Goal: Find specific page/section: Find specific page/section

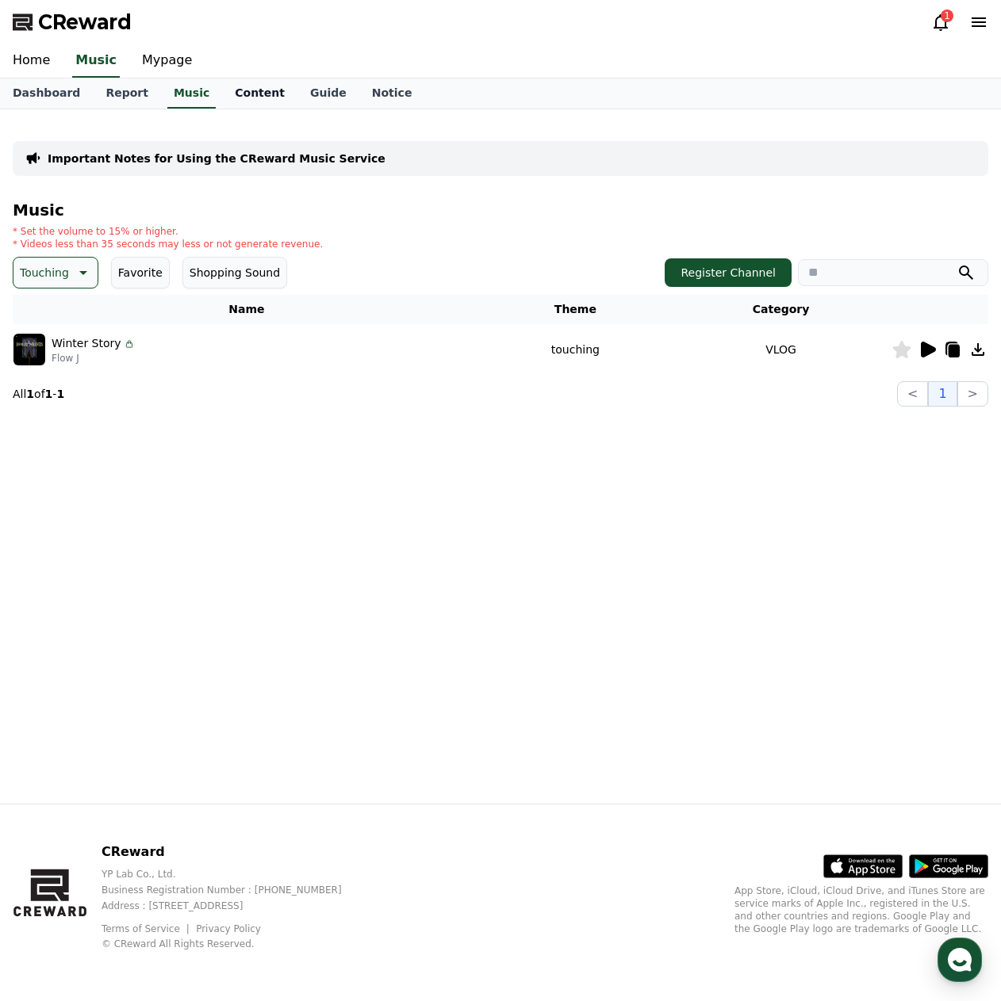
click at [229, 96] on link "Content" at bounding box center [259, 93] width 75 height 30
click at [105, 99] on link "Report" at bounding box center [127, 93] width 68 height 30
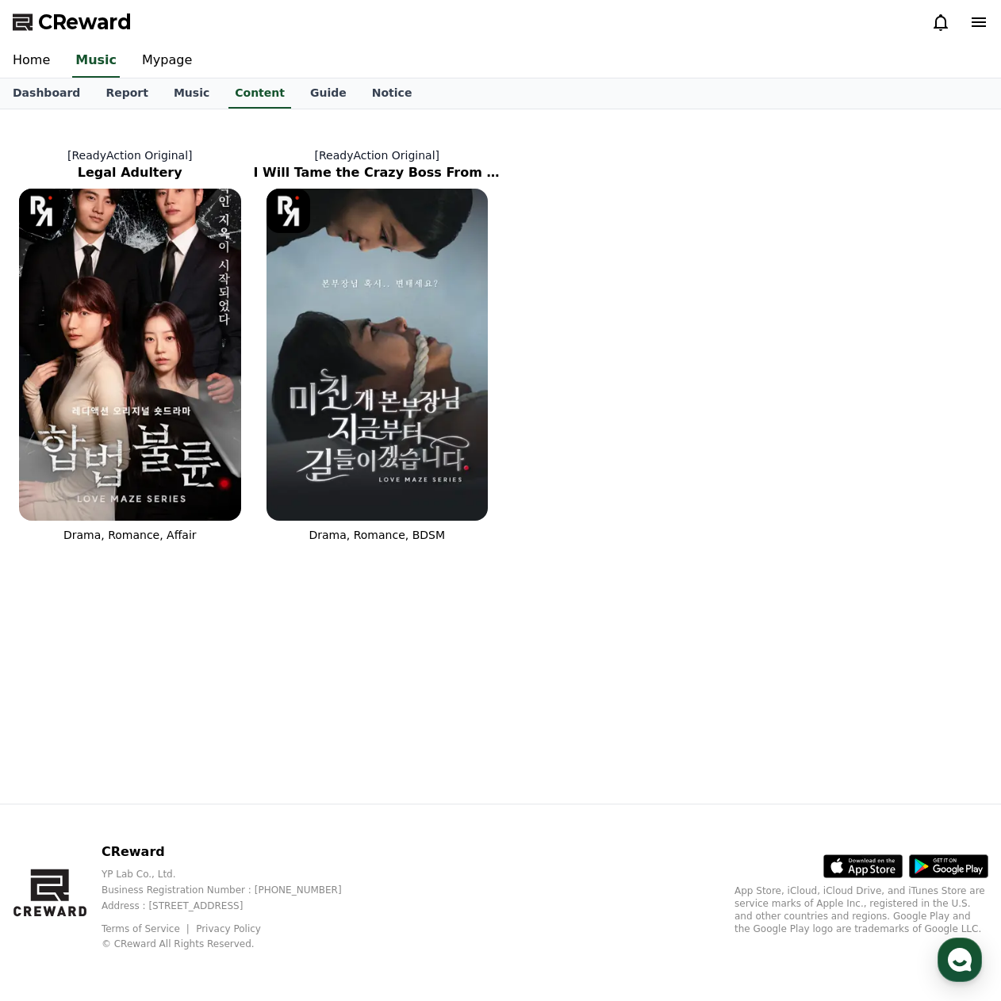
click at [111, 102] on link "Report" at bounding box center [127, 93] width 68 height 30
